Goal: Information Seeking & Learning: Learn about a topic

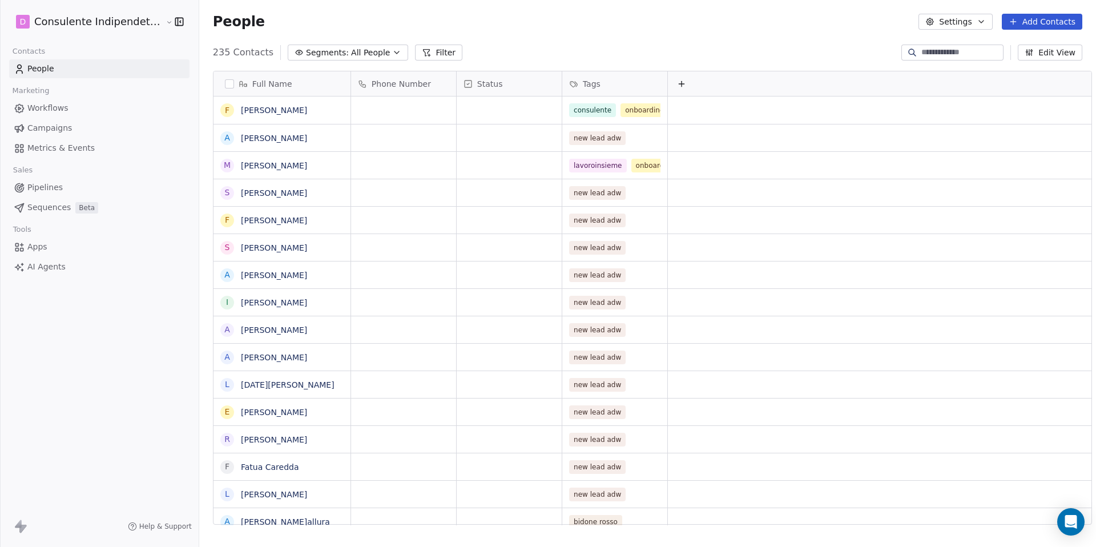
scroll to position [472, 898]
click at [939, 49] on div "How likely are you to recommend Swipe One to others? 0 1 2 3 4 5 6 7 8 9 10 Not…" at bounding box center [548, 273] width 1096 height 547
click at [940, 51] on input at bounding box center [961, 52] width 80 height 11
type input "*******"
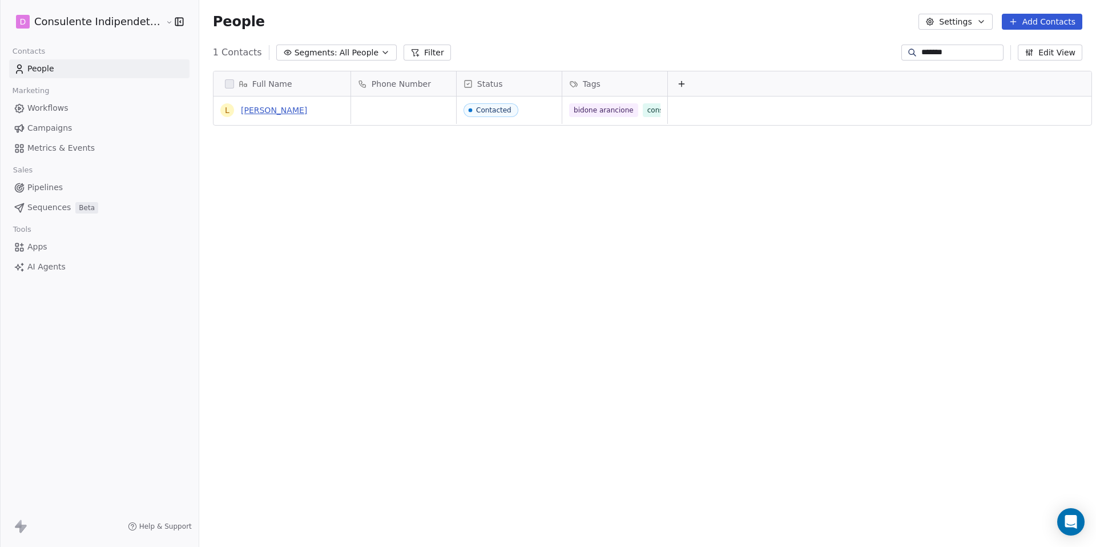
click at [281, 112] on link "[PERSON_NAME]" at bounding box center [274, 110] width 66 height 9
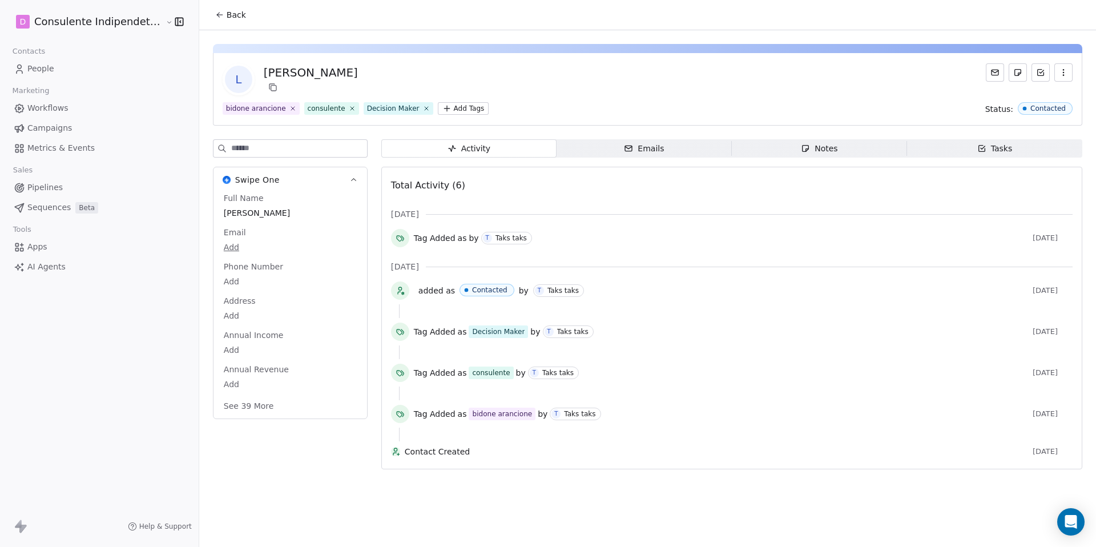
click at [801, 148] on icon "button" at bounding box center [805, 148] width 9 height 9
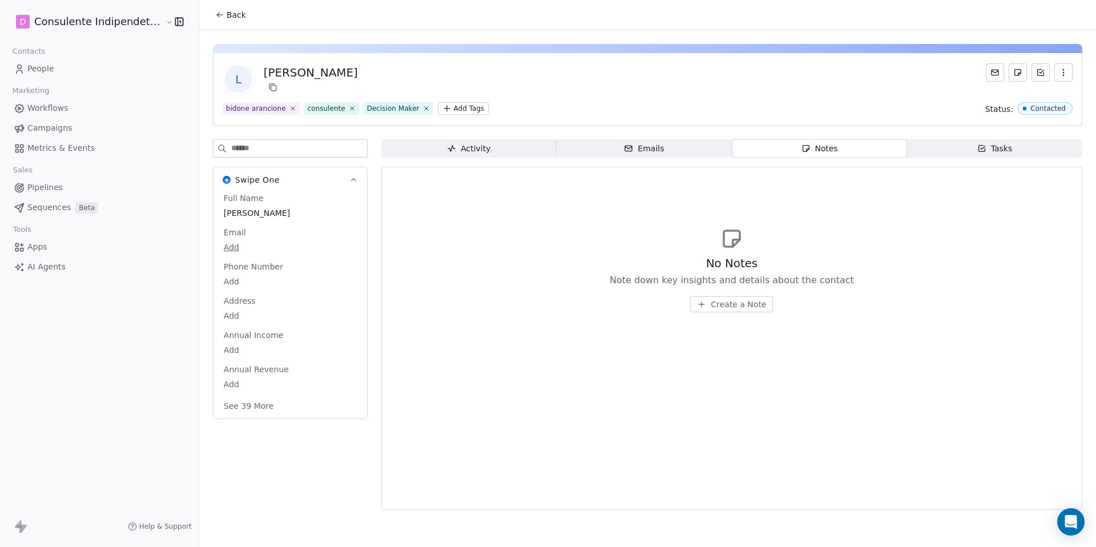
click at [972, 148] on span "Tasks Tasks" at bounding box center [994, 148] width 175 height 18
click at [678, 142] on span "Emails Emails" at bounding box center [643, 148] width 175 height 18
click at [821, 147] on div "Notes" at bounding box center [819, 149] width 37 height 12
click at [519, 146] on span "Activity Activity" at bounding box center [468, 148] width 175 height 18
